Goal: Task Accomplishment & Management: Use online tool/utility

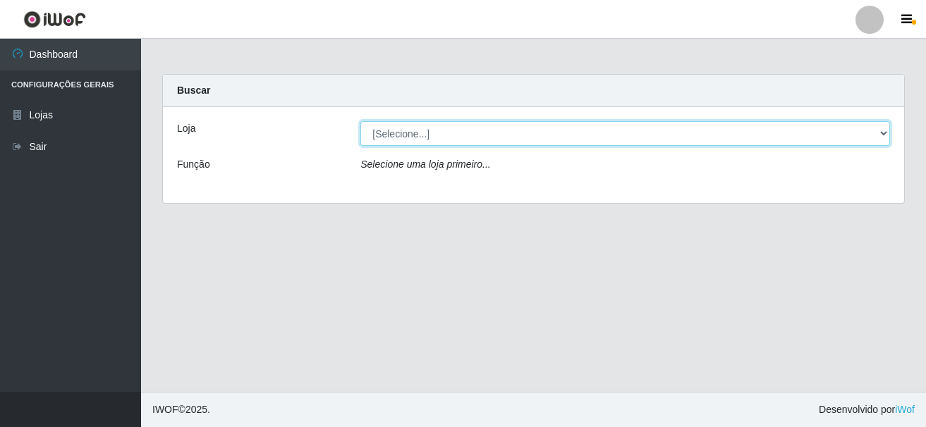
click at [876, 130] on select "[Selecione...] [GEOGRAPHIC_DATA] [GEOGRAPHIC_DATA]" at bounding box center [624, 133] width 529 height 25
select select "64"
click at [360, 121] on select "[Selecione...] [GEOGRAPHIC_DATA] [GEOGRAPHIC_DATA]" at bounding box center [624, 133] width 529 height 25
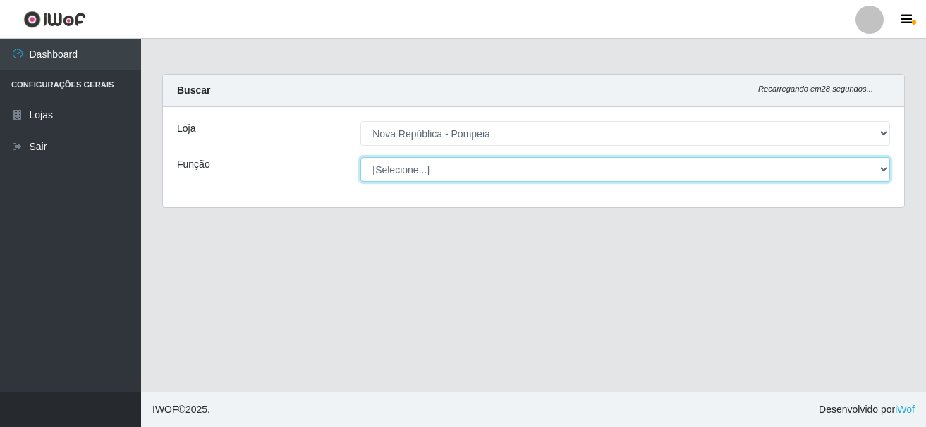
click at [879, 164] on select "[Selecione...] Balconista Operador de Caixa Recepcionista Repositor" at bounding box center [624, 169] width 529 height 25
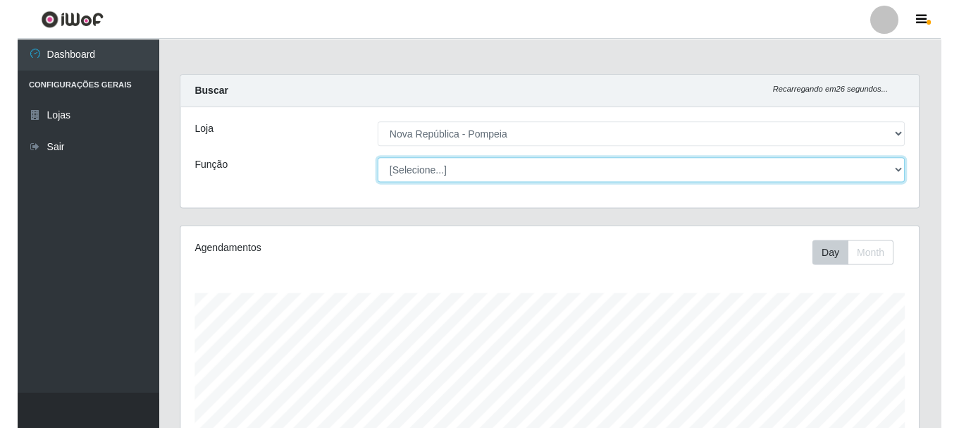
scroll to position [293, 737]
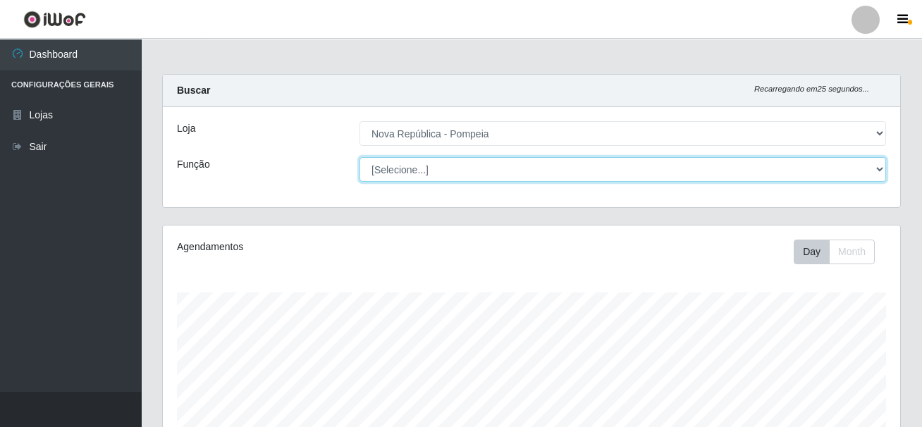
select select "22"
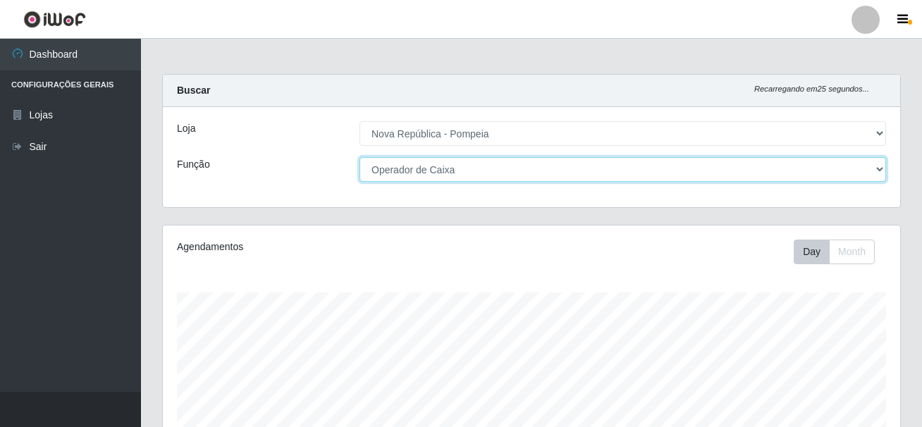
click at [360, 157] on select "[Selecione...] Balconista Operador de Caixa Recepcionista Repositor" at bounding box center [623, 169] width 527 height 25
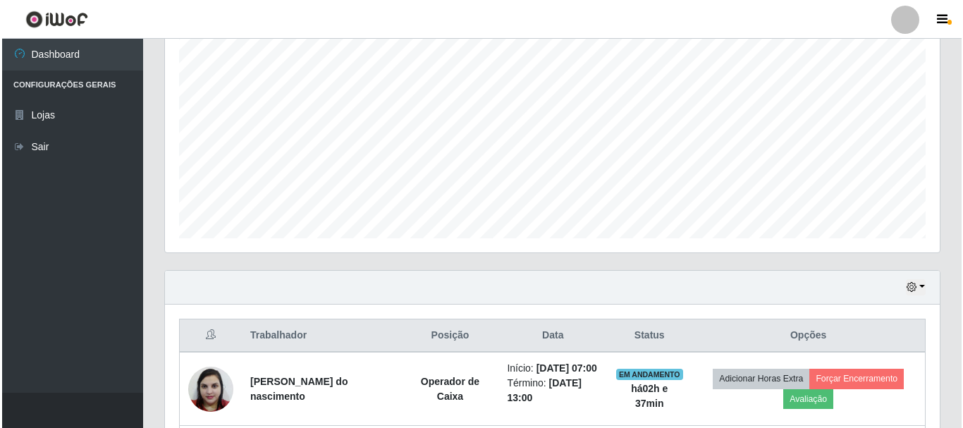
scroll to position [581, 0]
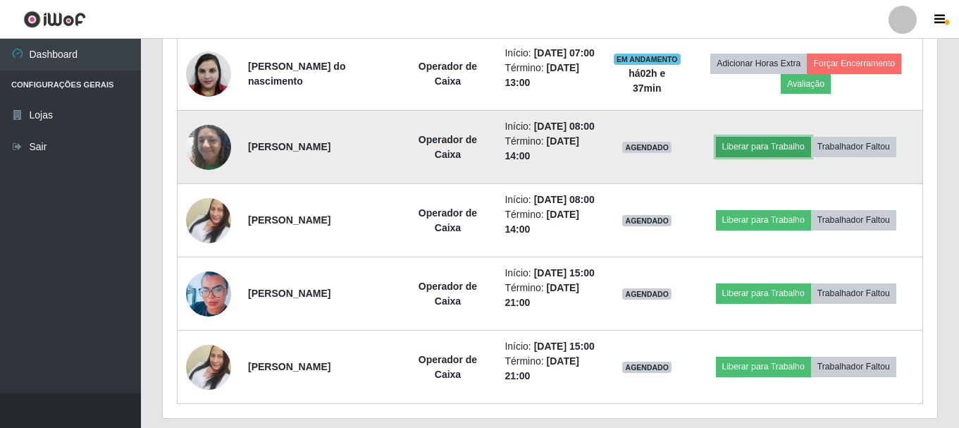
click at [779, 156] on button "Liberar para Trabalho" at bounding box center [763, 147] width 95 height 20
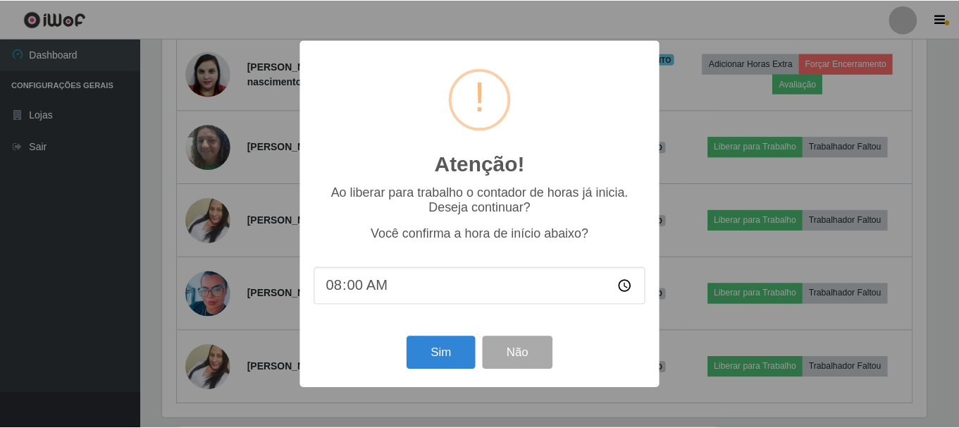
scroll to position [293, 768]
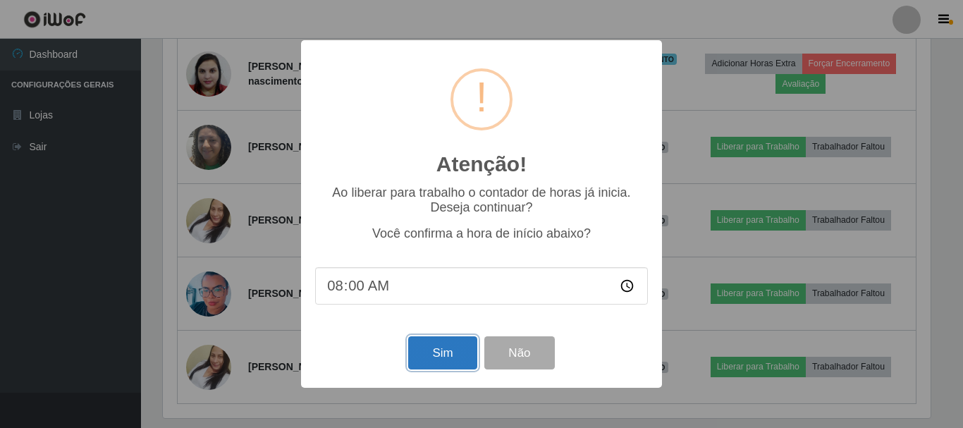
click at [429, 362] on button "Sim" at bounding box center [442, 352] width 68 height 33
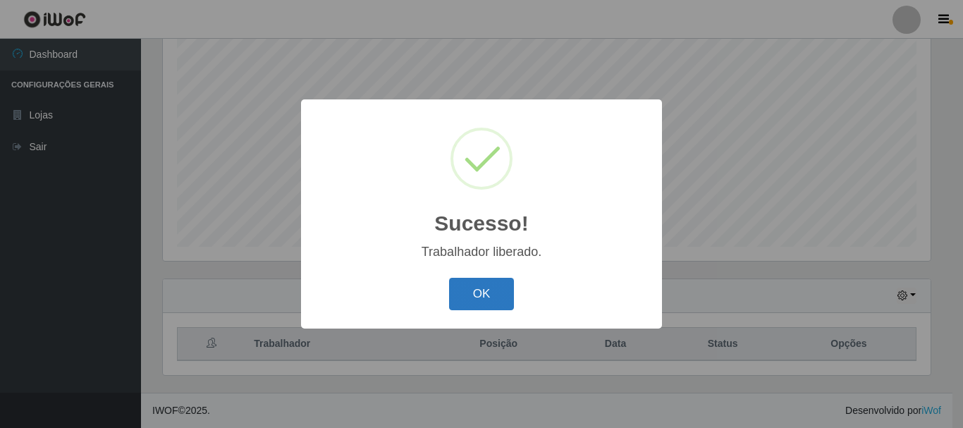
click at [499, 290] on button "OK" at bounding box center [482, 294] width 66 height 33
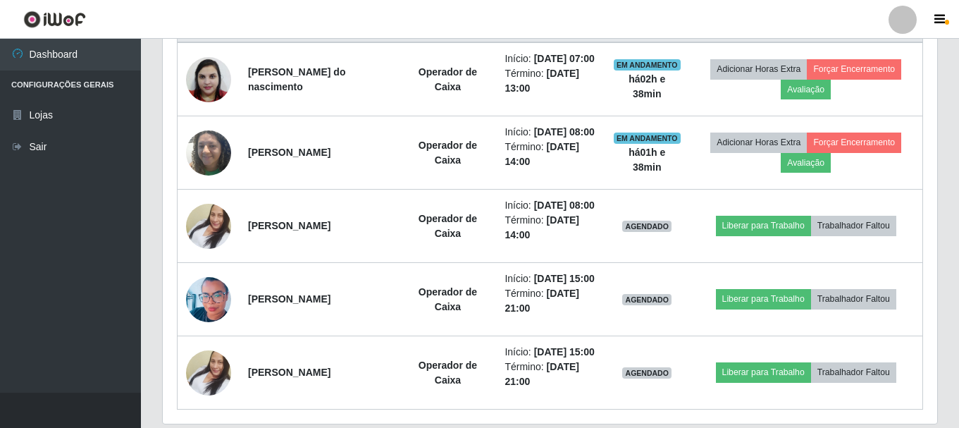
scroll to position [698, 0]
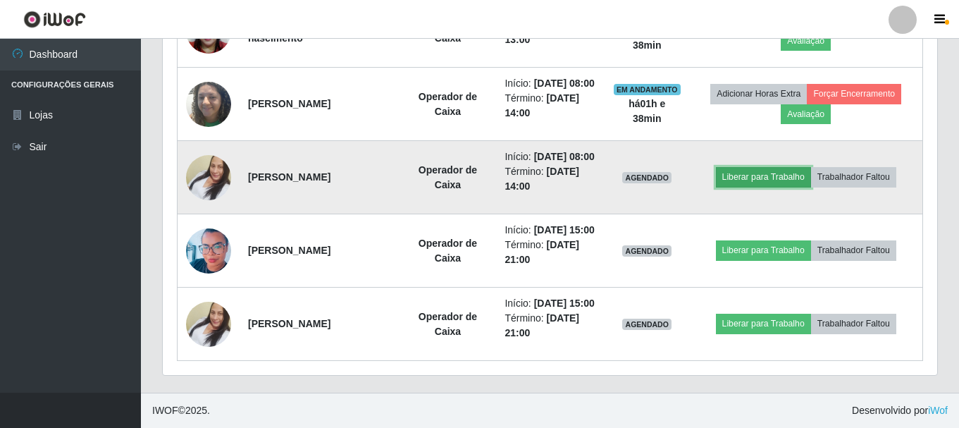
click at [771, 167] on button "Liberar para Trabalho" at bounding box center [763, 177] width 95 height 20
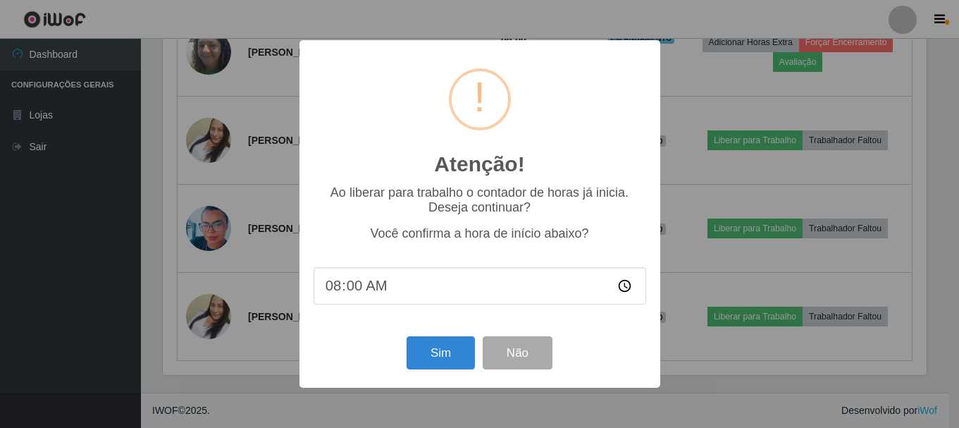
scroll to position [293, 768]
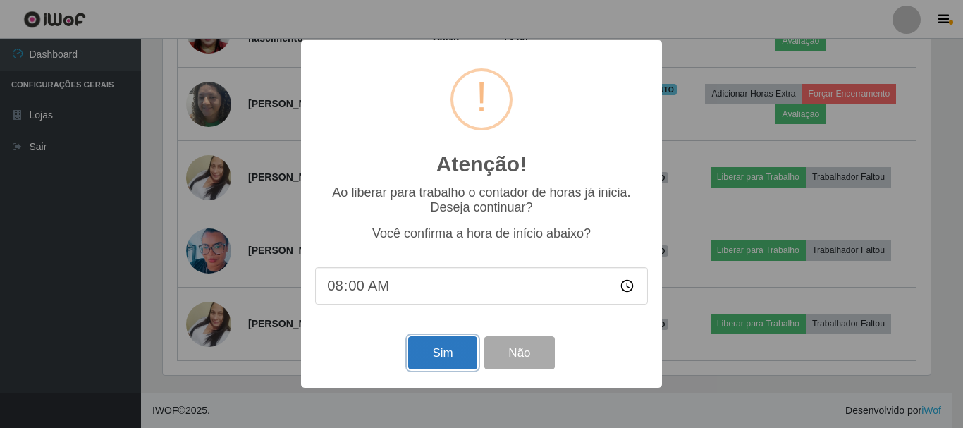
click at [444, 346] on button "Sim" at bounding box center [442, 352] width 68 height 33
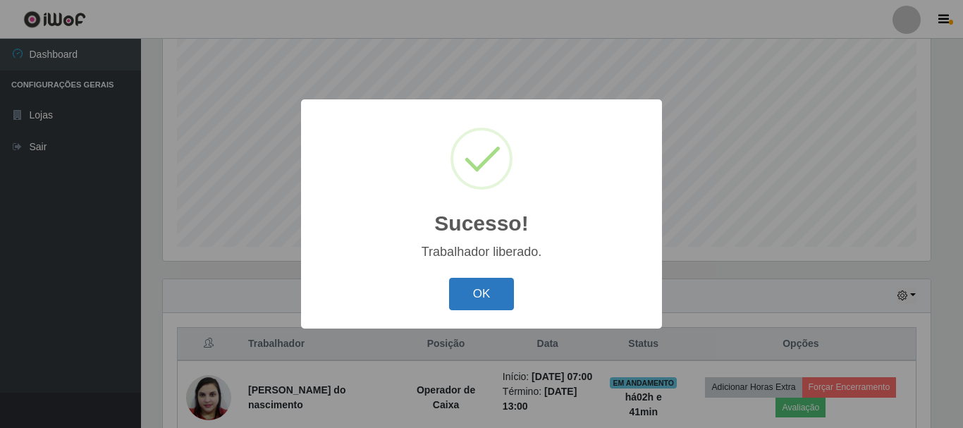
click at [490, 293] on button "OK" at bounding box center [482, 294] width 66 height 33
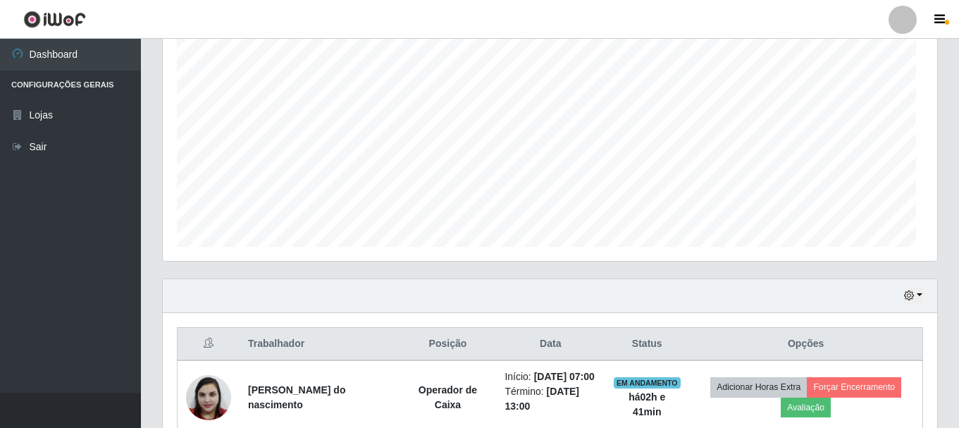
scroll to position [293, 775]
